Goal: Navigation & Orientation: Find specific page/section

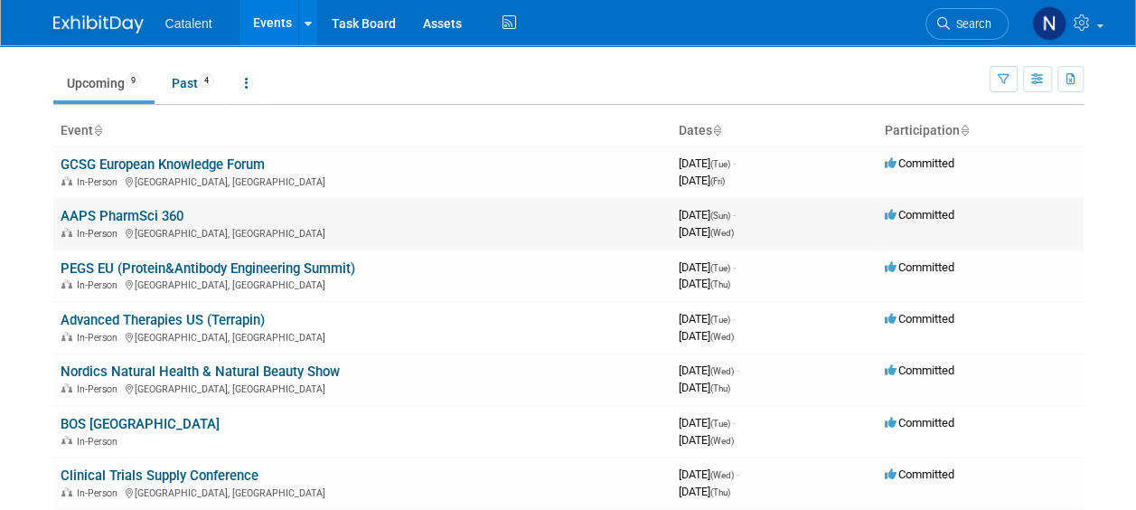
scroll to position [51, 0]
click at [192, 87] on link "Past 4" at bounding box center [193, 82] width 70 height 34
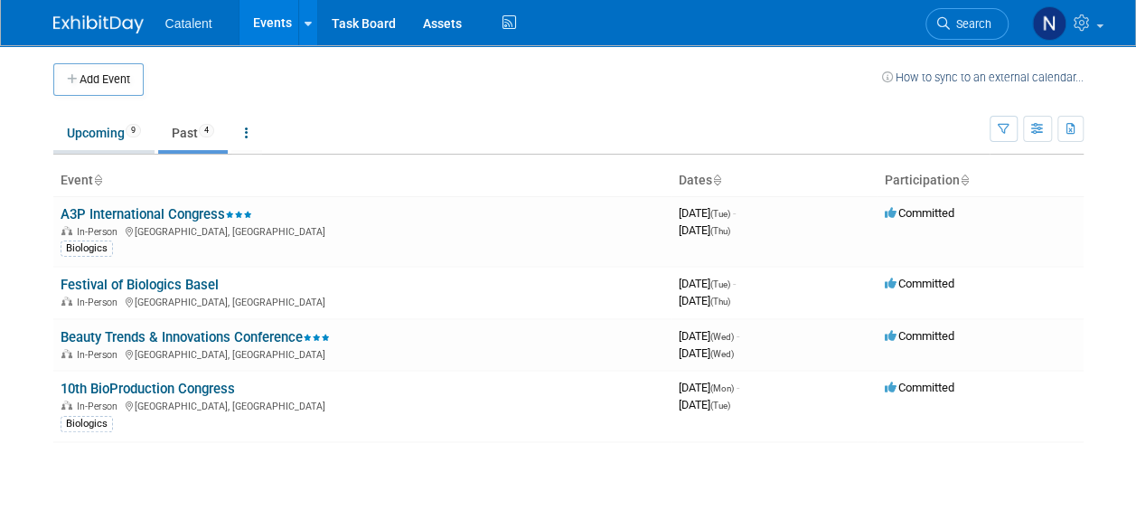
click at [89, 136] on link "Upcoming 9" at bounding box center [103, 133] width 101 height 34
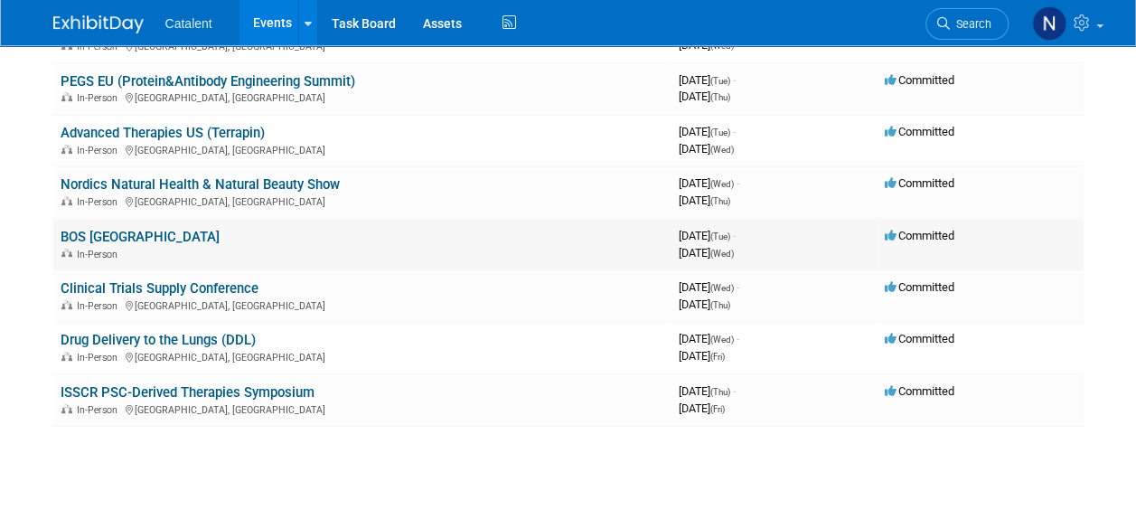
scroll to position [235, 0]
